Goal: Transaction & Acquisition: Download file/media

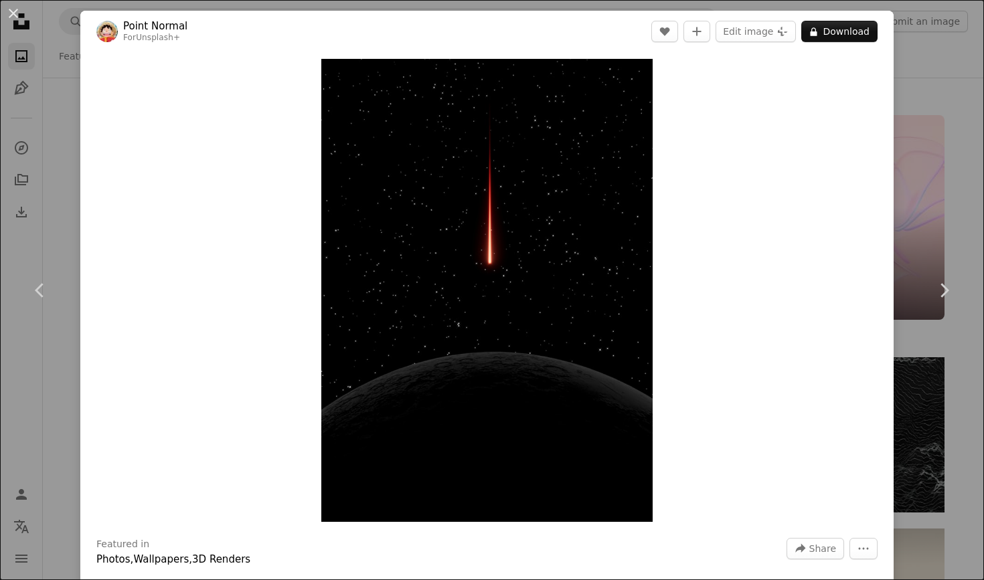
scroll to position [61923, 0]
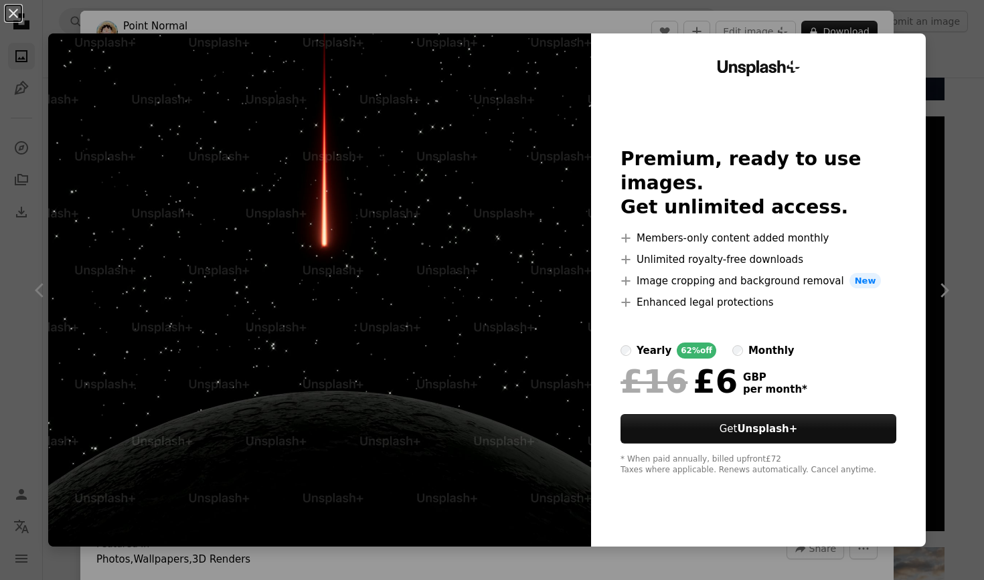
click at [936, 25] on div "An X shape Unsplash+ Premium, ready to use images. Get unlimited access. A plus…" at bounding box center [492, 290] width 984 height 580
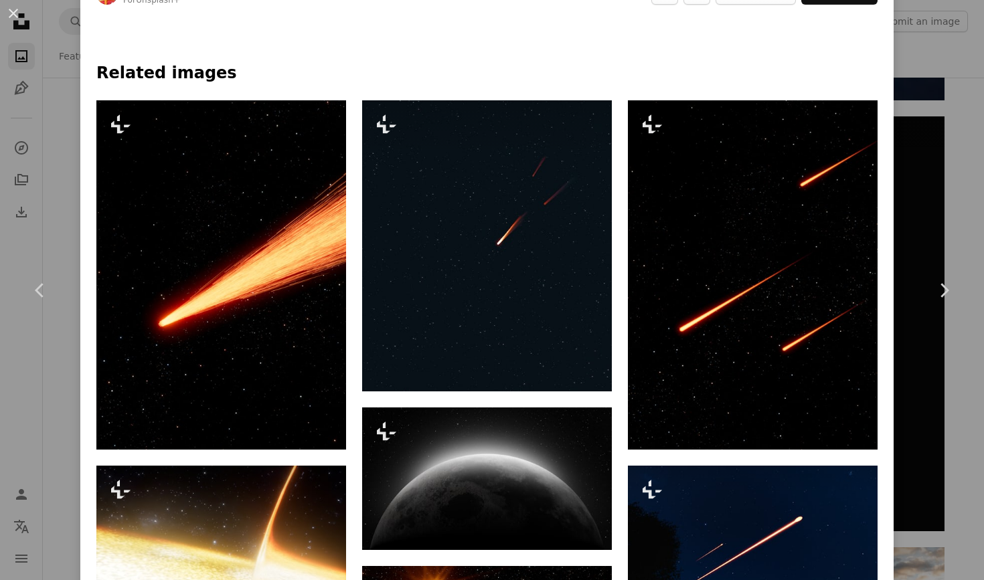
scroll to position [683, 0]
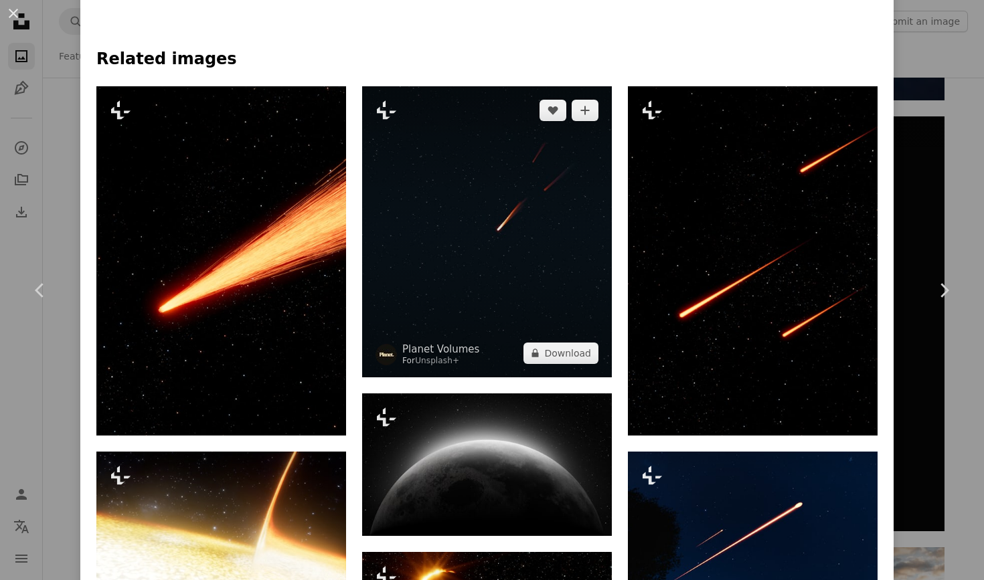
click at [574, 317] on img at bounding box center [487, 231] width 250 height 291
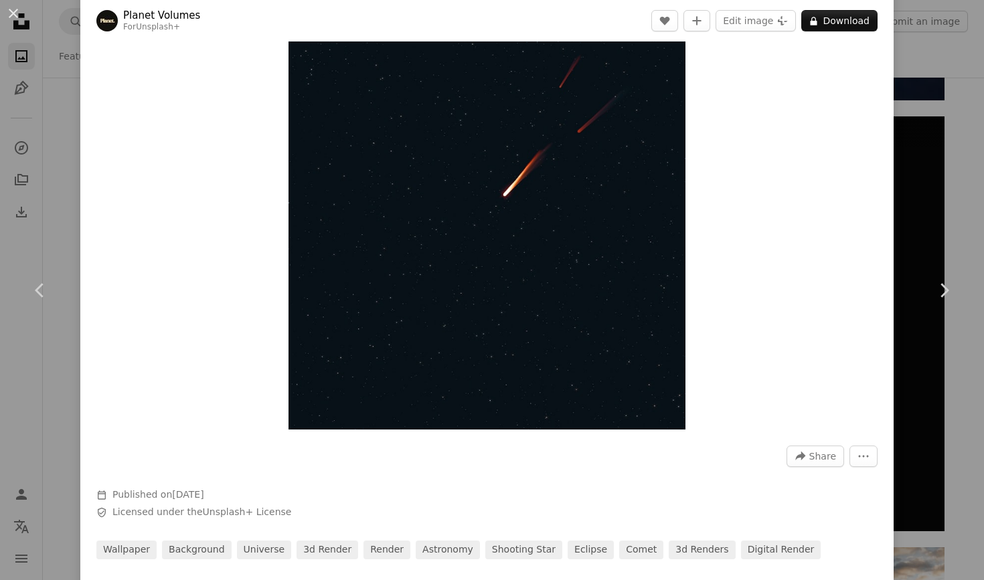
scroll to position [99, 0]
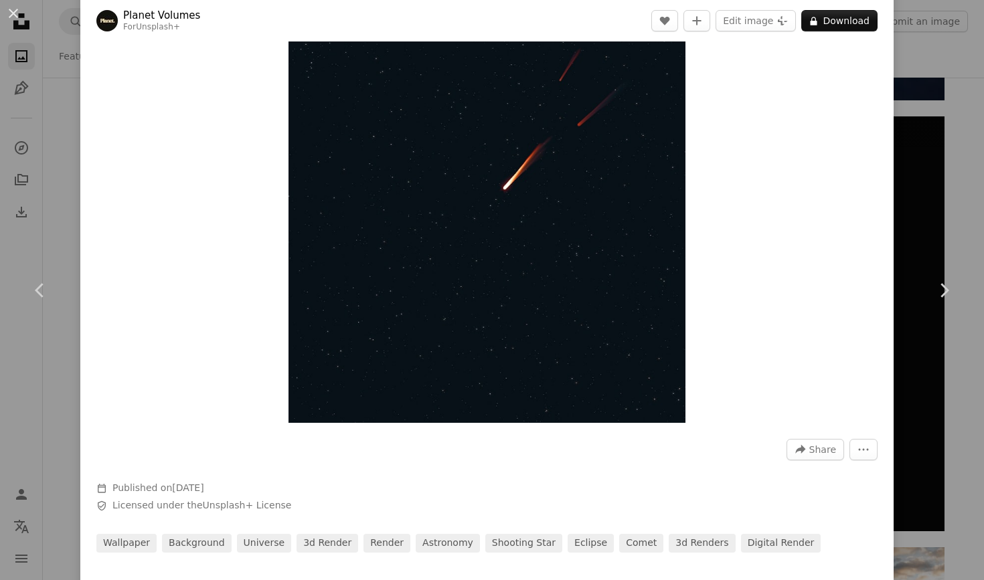
click at [956, 185] on div "An X shape Chevron left Chevron right Planet Volumes For Unsplash+ A heart A pl…" at bounding box center [492, 290] width 984 height 580
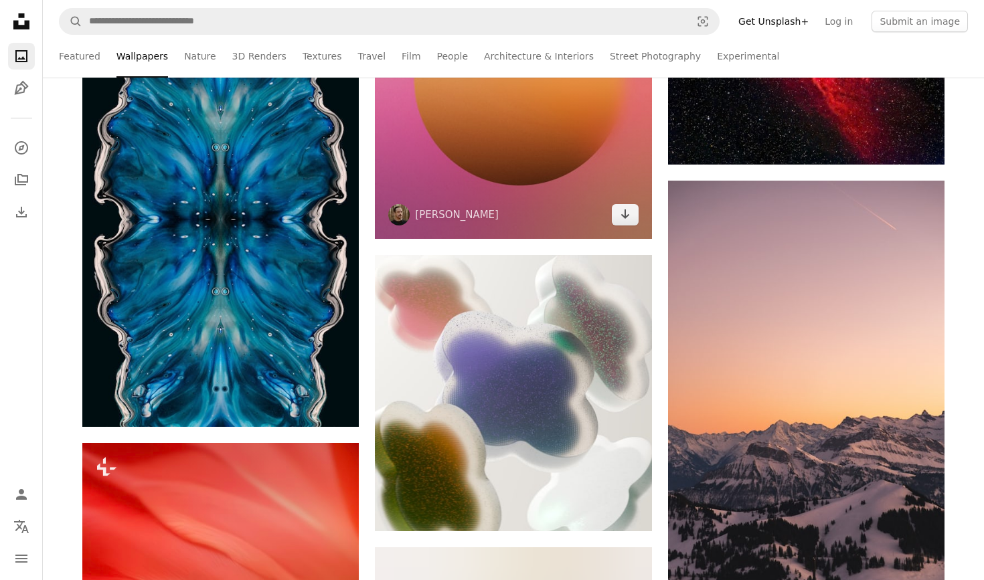
scroll to position [63512, 0]
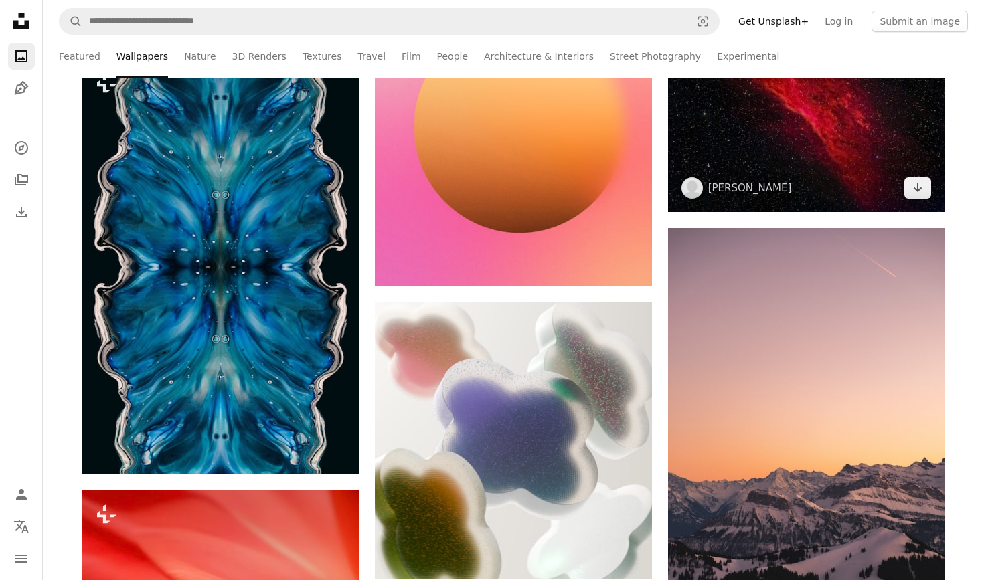
click at [809, 139] on img at bounding box center [806, 112] width 276 height 199
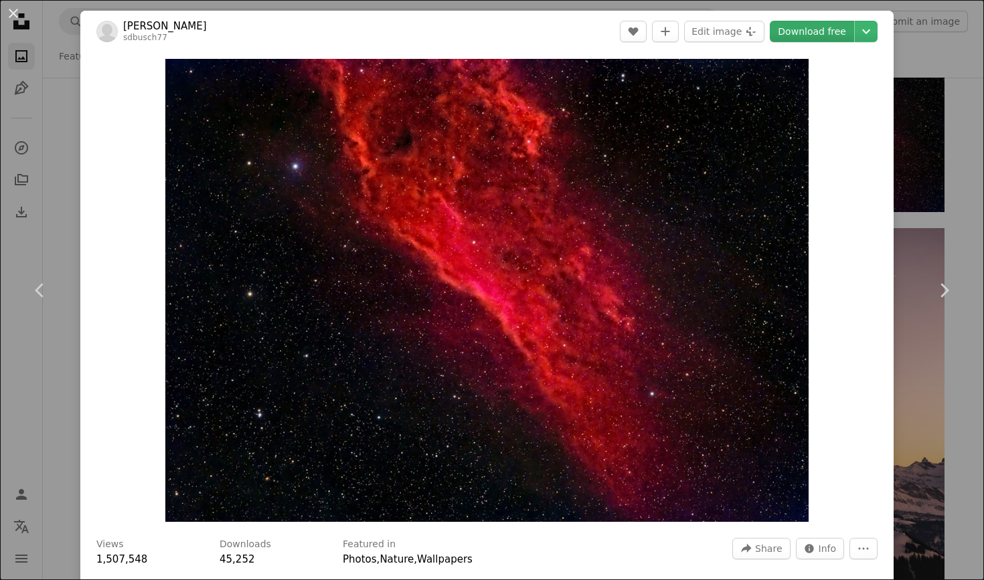
click at [839, 36] on link "Download free" at bounding box center [812, 31] width 84 height 21
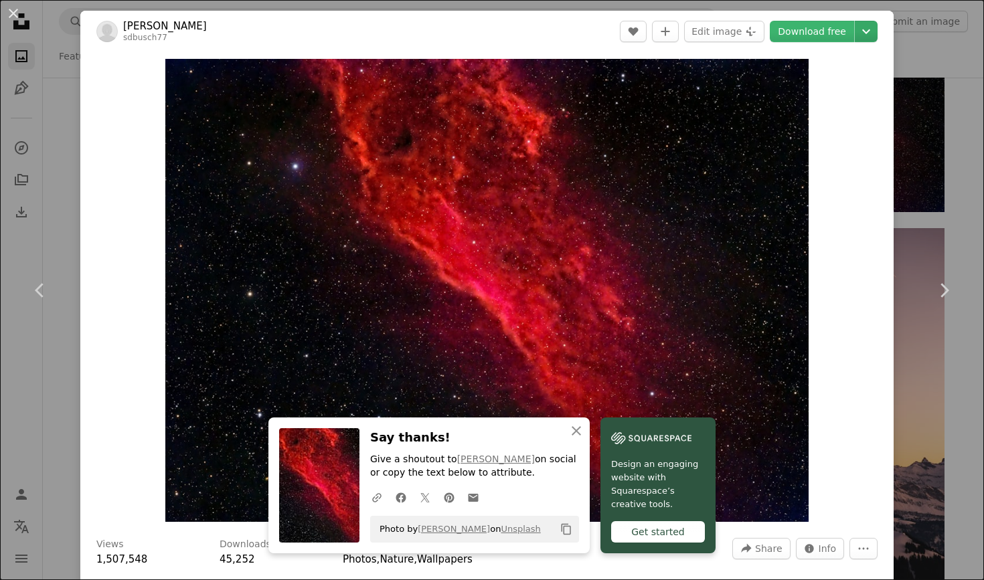
click at [870, 33] on icon "Choose download size" at bounding box center [866, 31] width 8 height 5
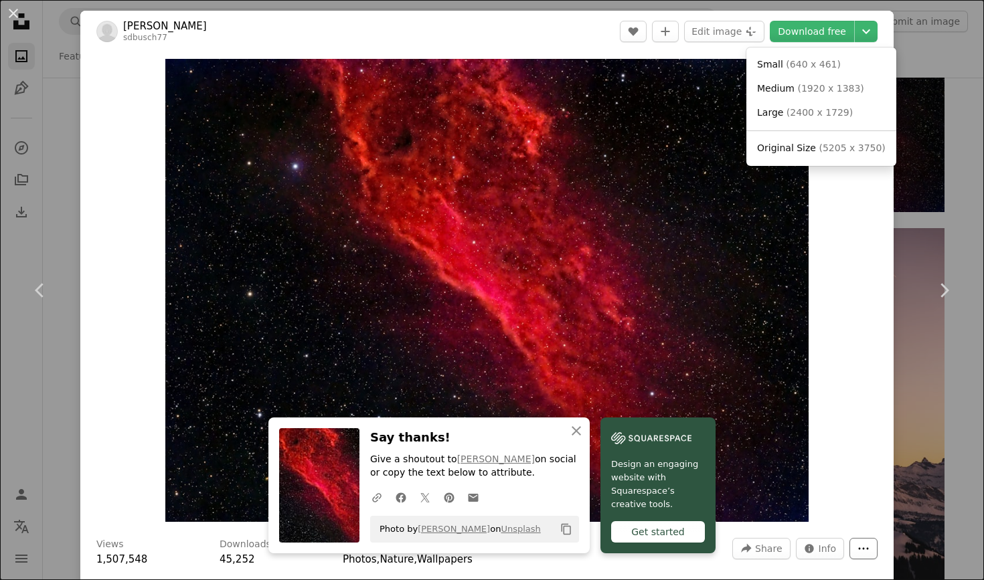
click at [873, 547] on dialog "An X shape Chevron left Chevron right An X shape Close Say thanks! Give a shout…" at bounding box center [492, 290] width 984 height 580
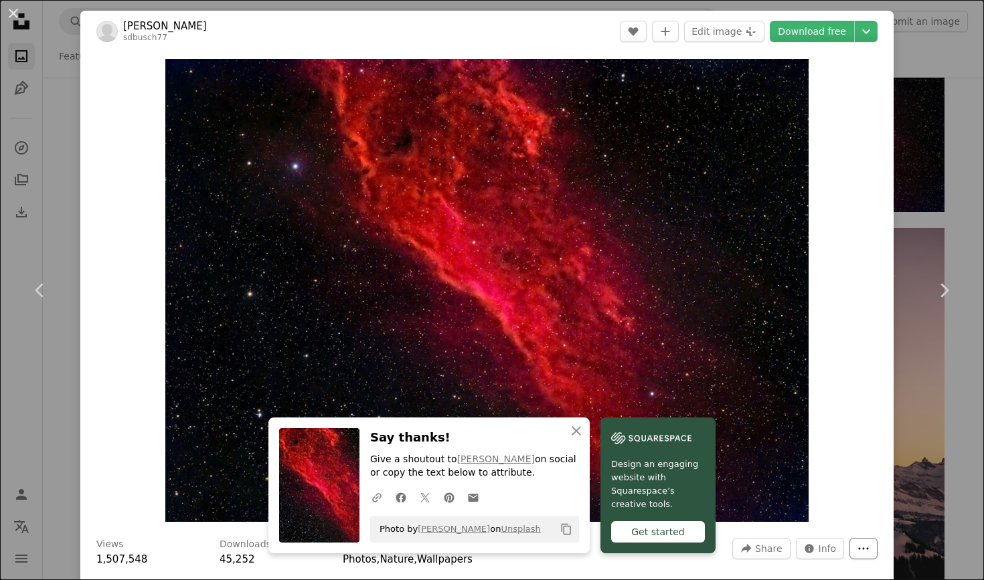
click at [869, 547] on icon "More Actions" at bounding box center [863, 549] width 12 height 12
click at [875, 38] on icon "Chevron down" at bounding box center [865, 31] width 21 height 16
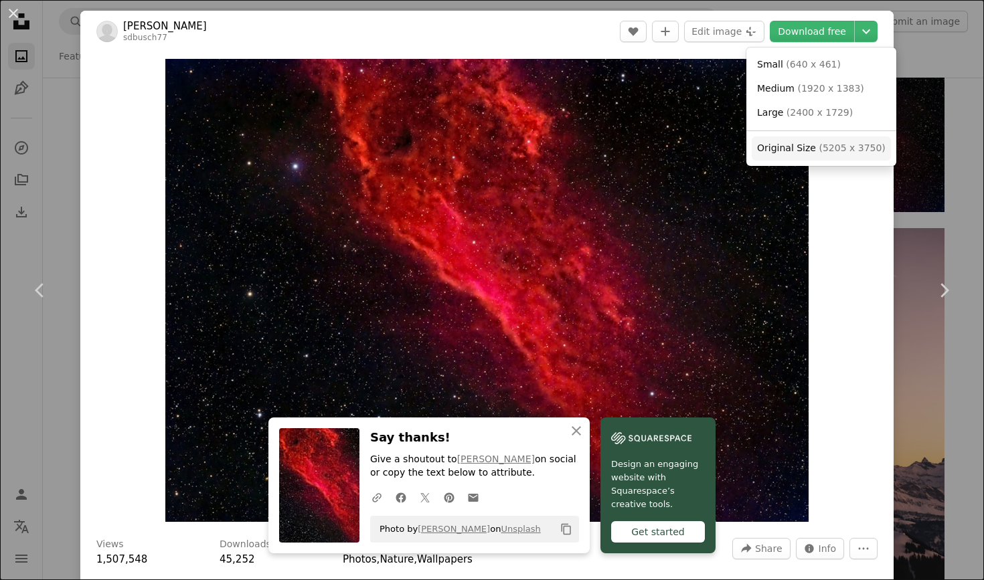
click at [802, 147] on span "Original Size" at bounding box center [786, 148] width 59 height 11
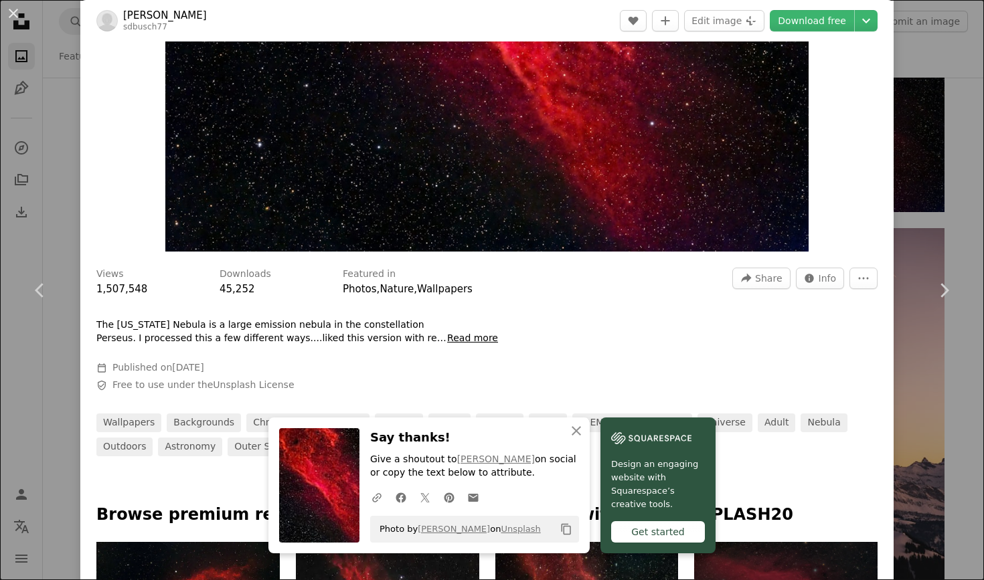
scroll to position [525, 0]
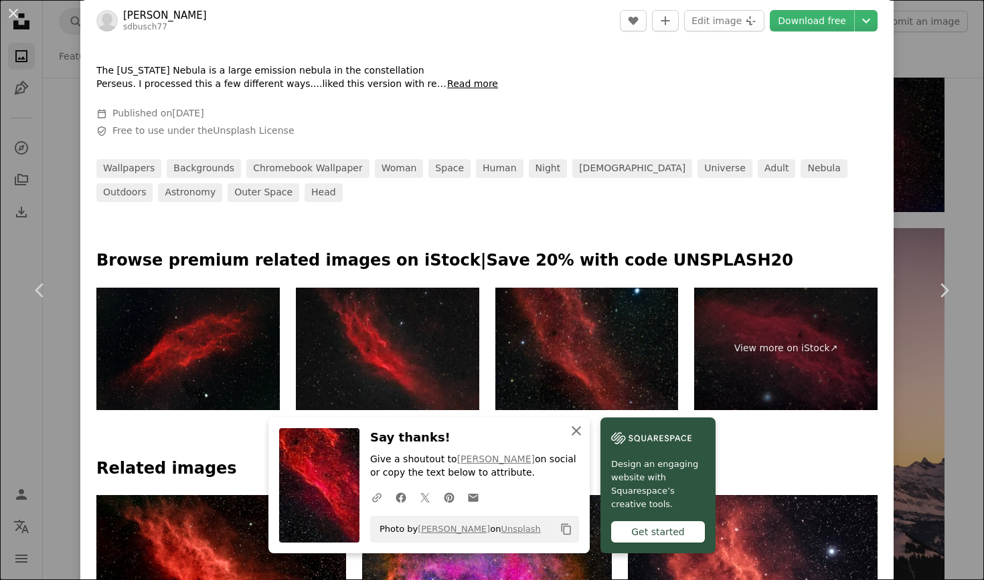
click at [578, 442] on button "An X shape Close" at bounding box center [576, 431] width 27 height 27
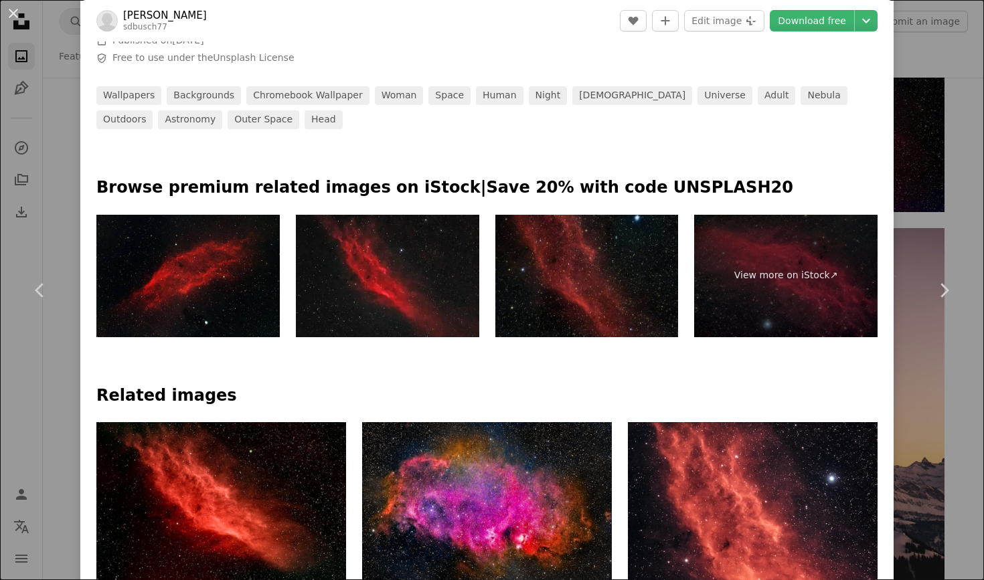
scroll to position [600, 0]
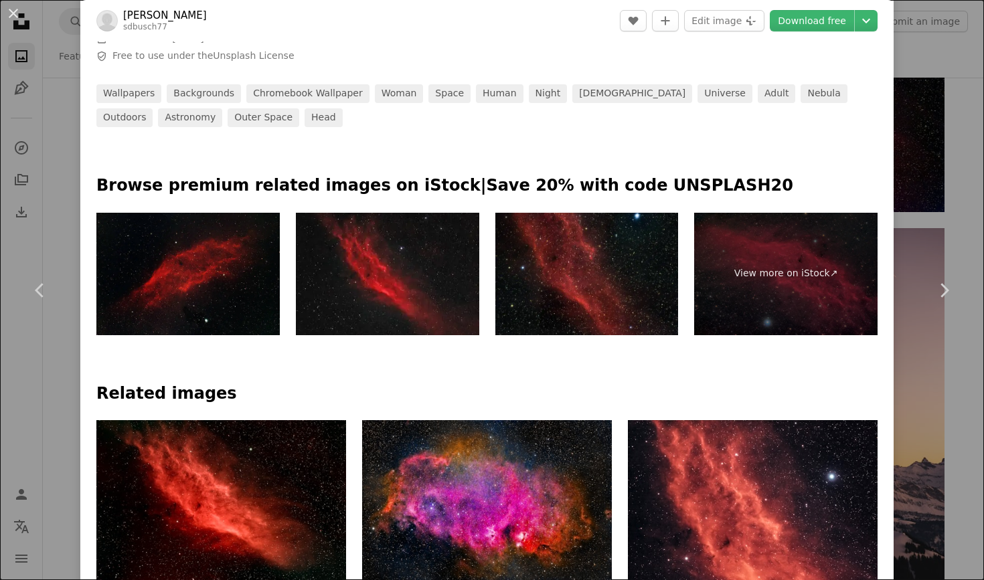
click at [225, 260] on img at bounding box center [187, 274] width 183 height 122
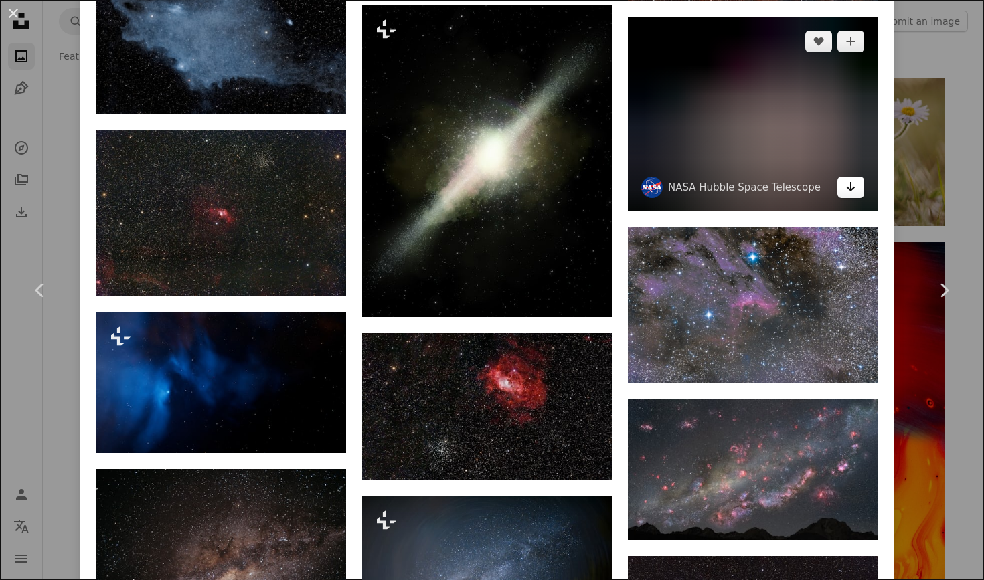
scroll to position [5203, 0]
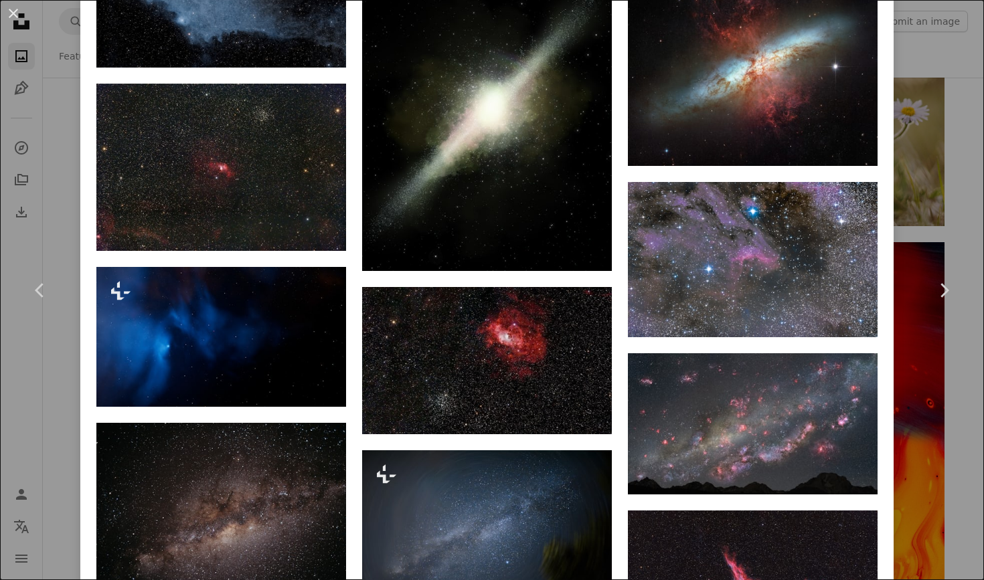
click at [954, 222] on div "An X shape Chevron left Chevron right [PERSON_NAME] sdbusch77 A heart A plus si…" at bounding box center [492, 290] width 984 height 580
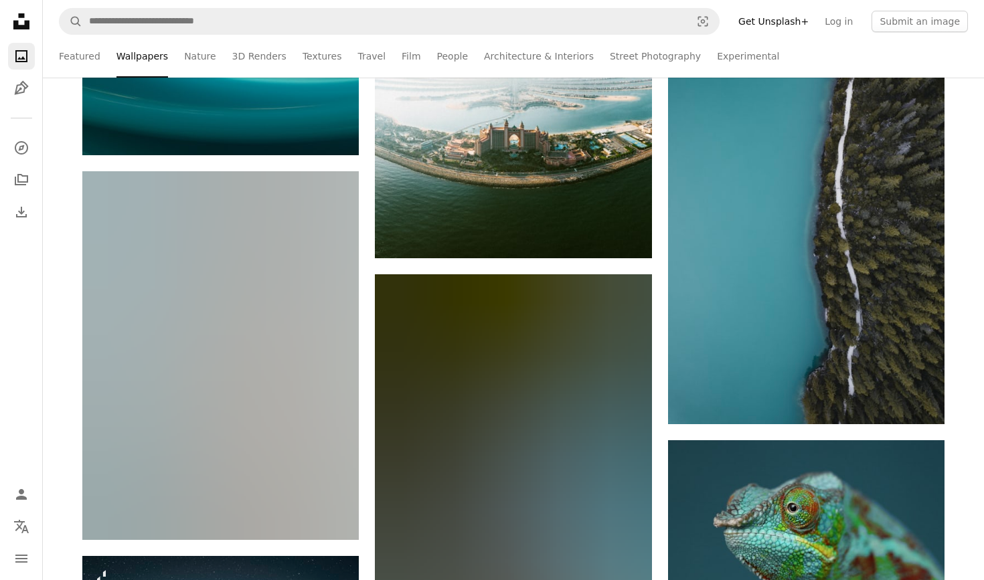
scroll to position [102268, 0]
